Goal: Transaction & Acquisition: Purchase product/service

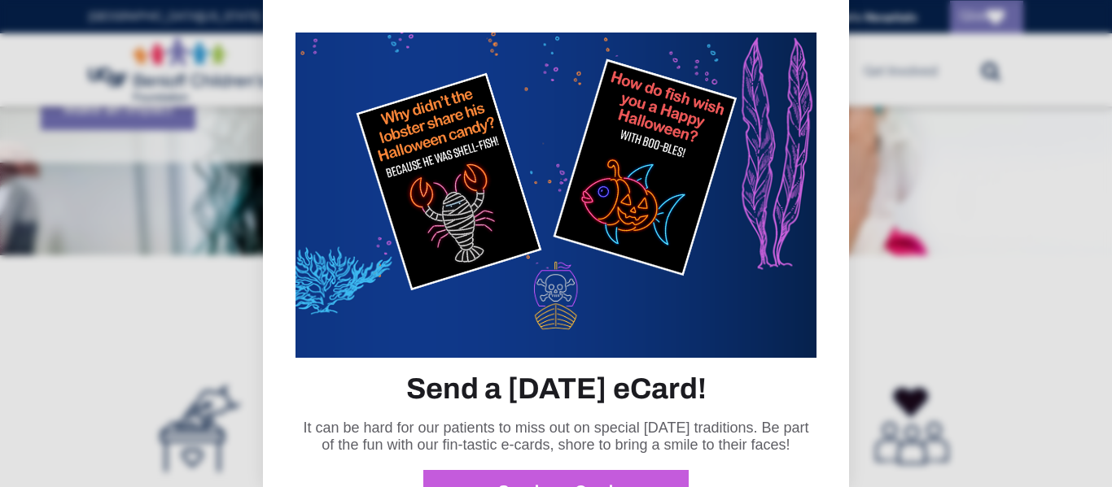
scroll to position [56, 0]
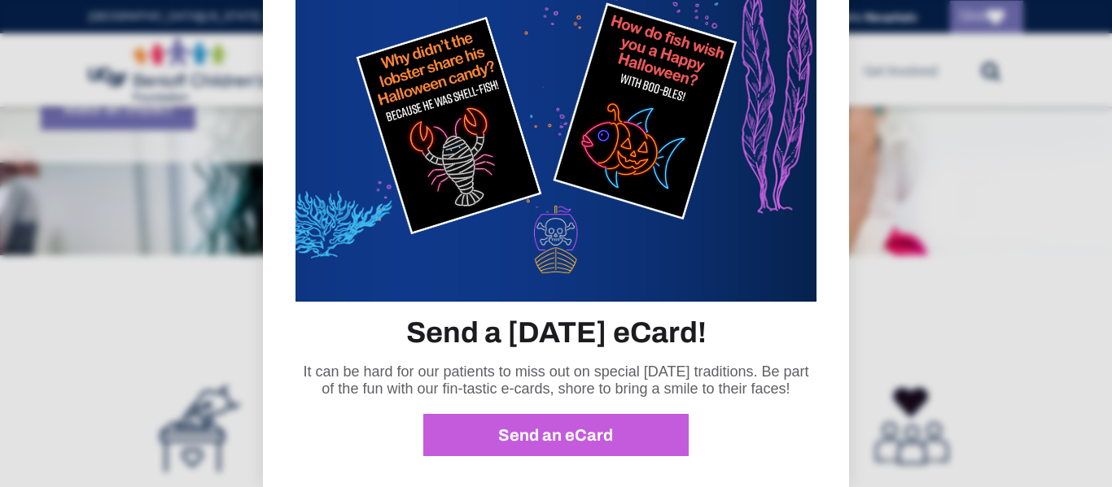
click at [930, 396] on div at bounding box center [556, 243] width 1112 height 487
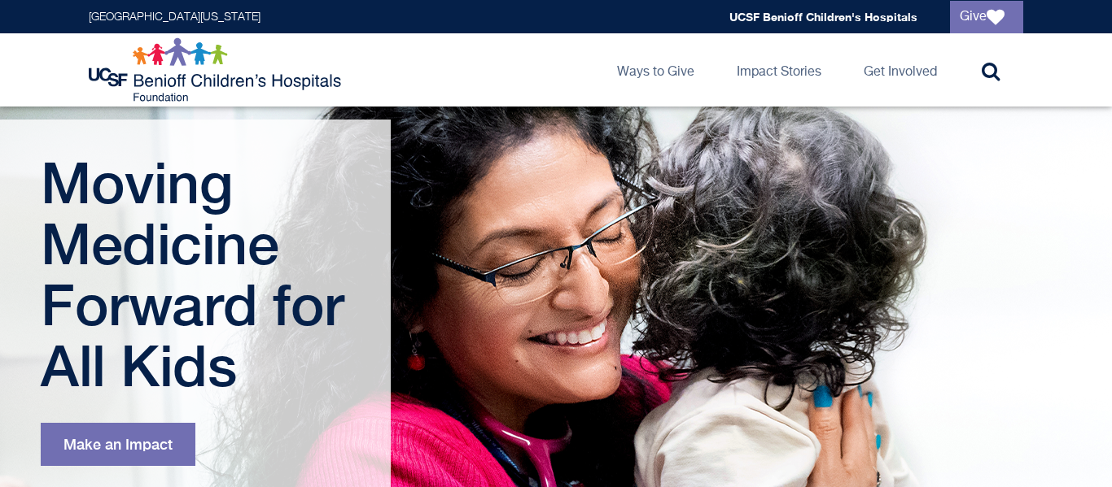
scroll to position [0, 0]
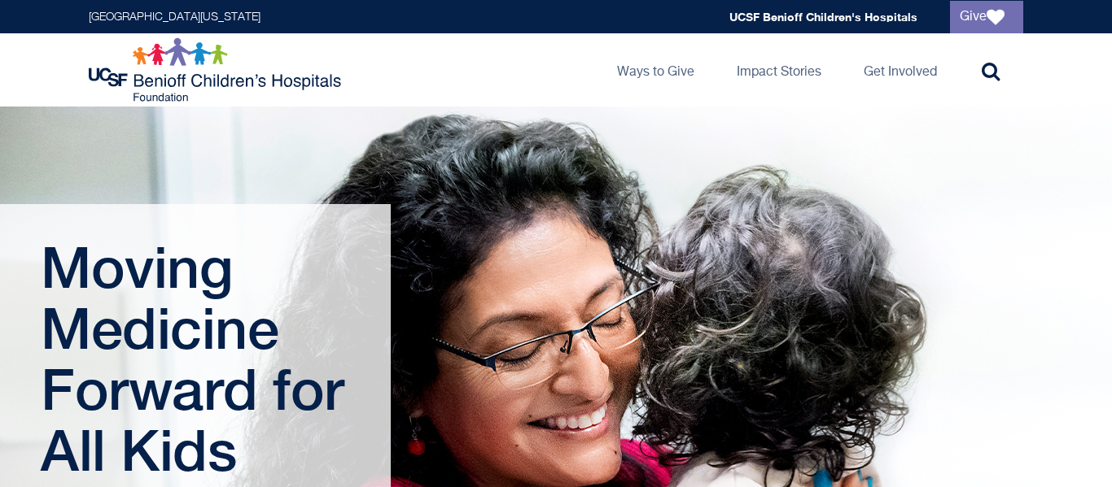
click at [0, 152] on div "Moving Medicine Forward for All Kids Make an Impact" at bounding box center [556, 392] width 1112 height 570
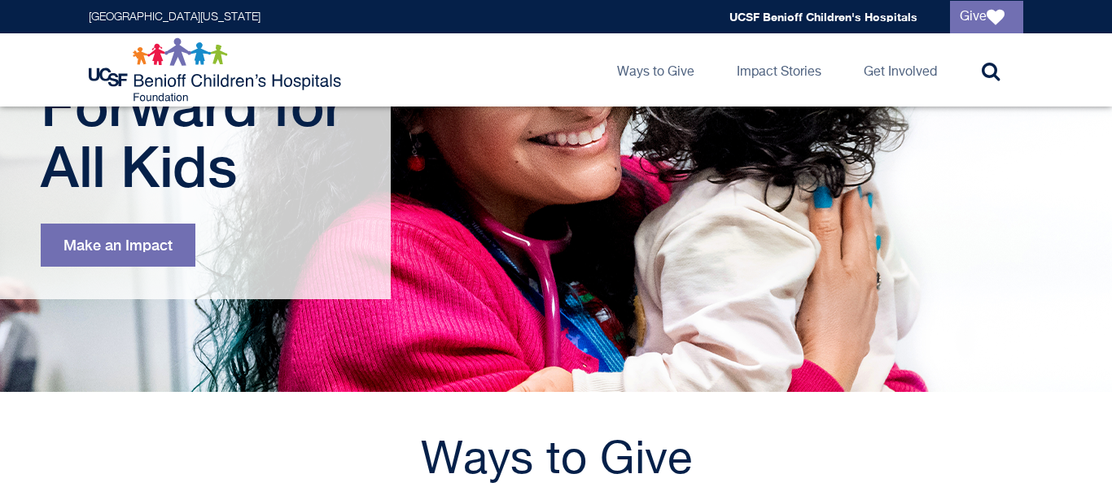
scroll to position [286, 0]
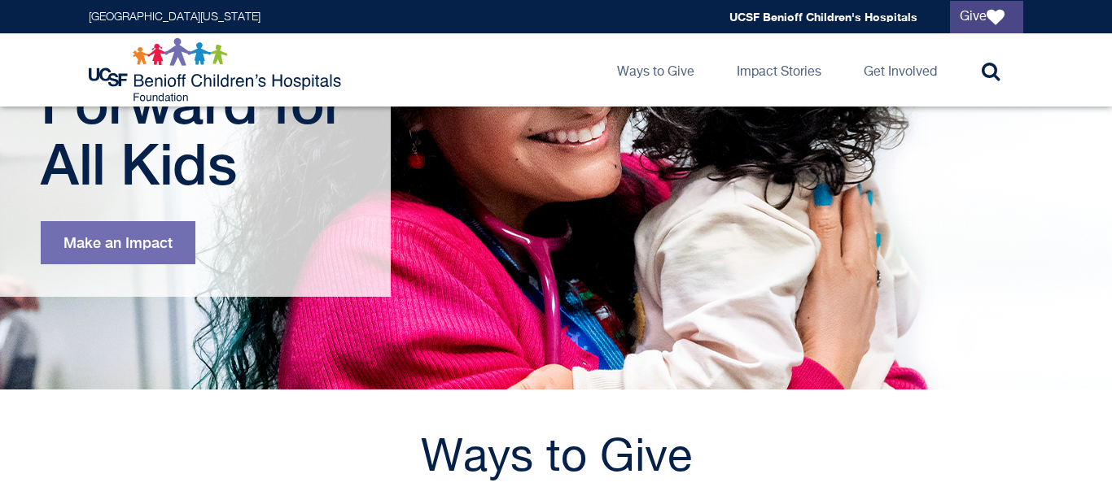
click at [961, 23] on link "Give" at bounding box center [986, 17] width 73 height 33
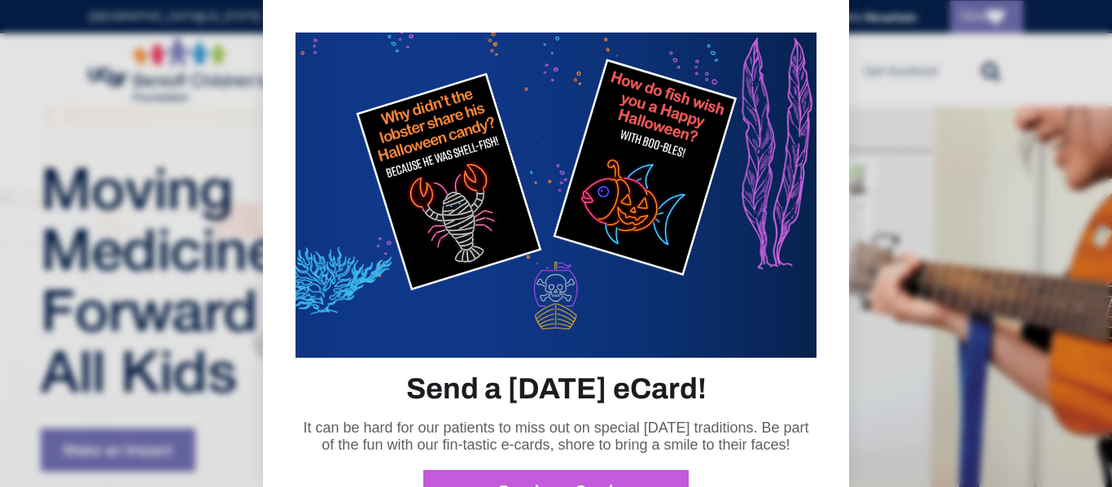
scroll to position [86, 0]
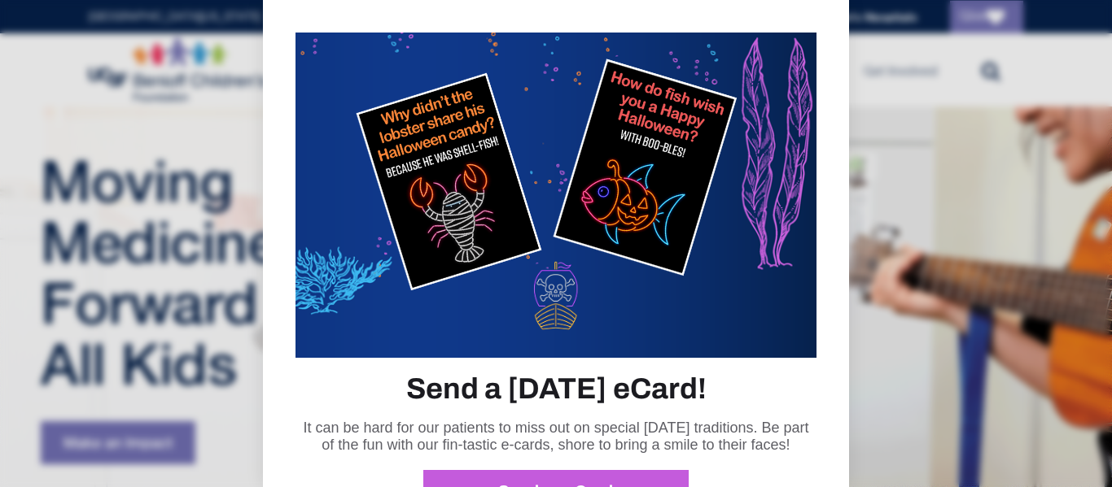
click at [964, 199] on div at bounding box center [556, 243] width 1112 height 487
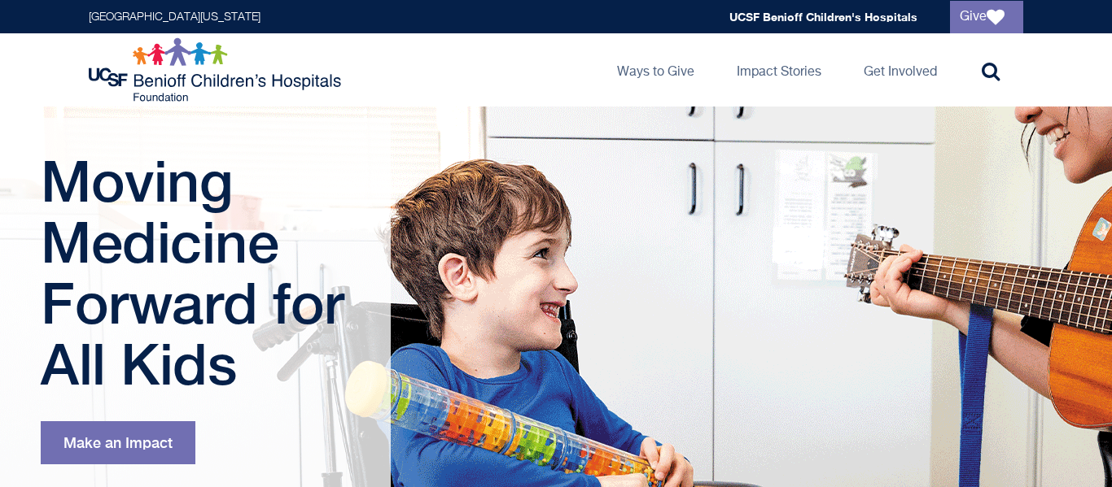
scroll to position [0, 0]
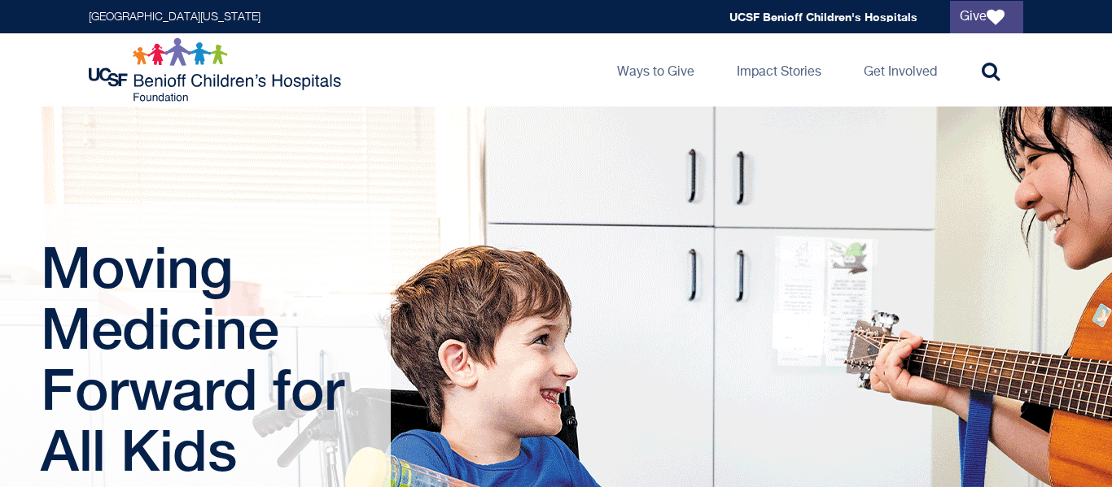
click at [975, 23] on link "Give" at bounding box center [986, 17] width 73 height 33
